Goal: Task Accomplishment & Management: Use online tool/utility

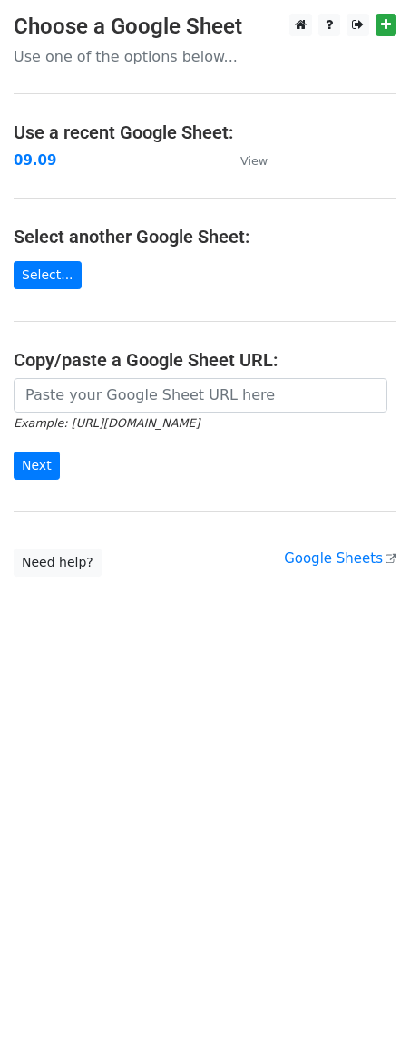
click at [96, 660] on html "Choose a Google Sheet Use one of the options below... Use a recent Google Sheet…" at bounding box center [205, 524] width 410 height 1049
click at [248, 163] on small "View" at bounding box center [253, 161] width 27 height 14
click at [31, 154] on strong "09.09" at bounding box center [35, 160] width 43 height 16
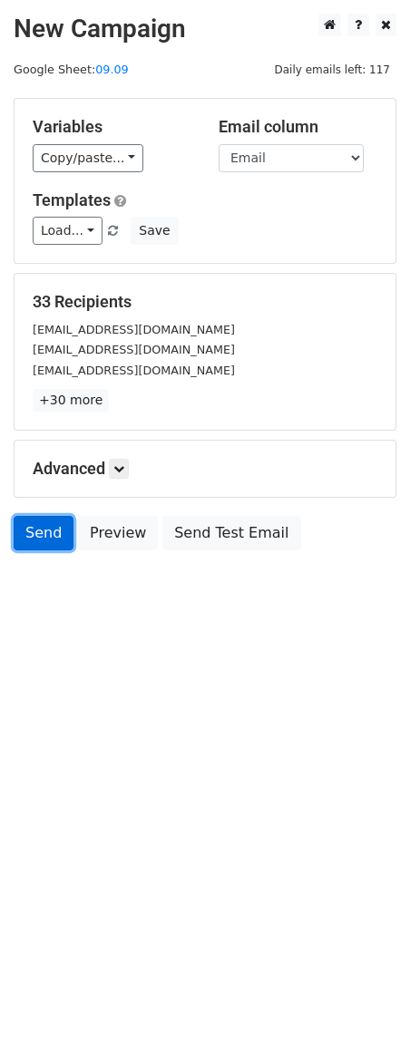
click at [37, 548] on link "Send" at bounding box center [44, 533] width 60 height 34
